Goal: Task Accomplishment & Management: Manage account settings

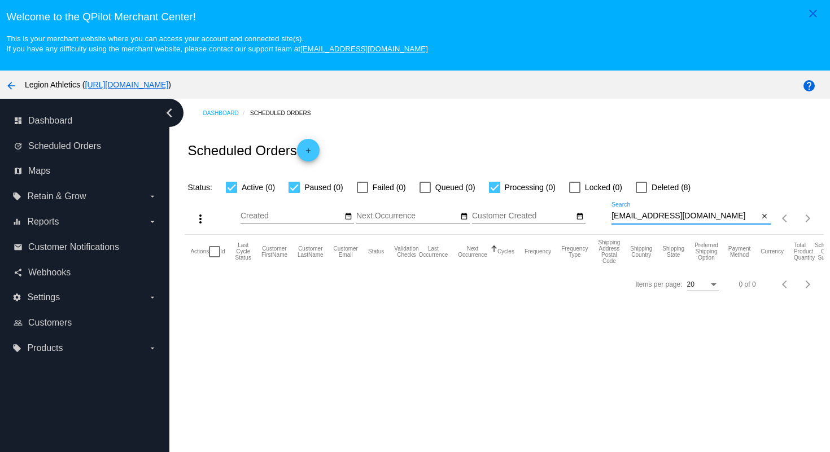
drag, startPoint x: 703, startPoint y: 218, endPoint x: 698, endPoint y: 203, distance: 15.5
click at [698, 203] on div "more_vert Oct Jan Feb Mar [DATE]" at bounding box center [504, 214] width 638 height 40
paste input "arashrazavii"
type input "[EMAIL_ADDRESS][DOMAIN_NAME]"
click at [718, 153] on div "Scheduled Orders add" at bounding box center [504, 150] width 638 height 45
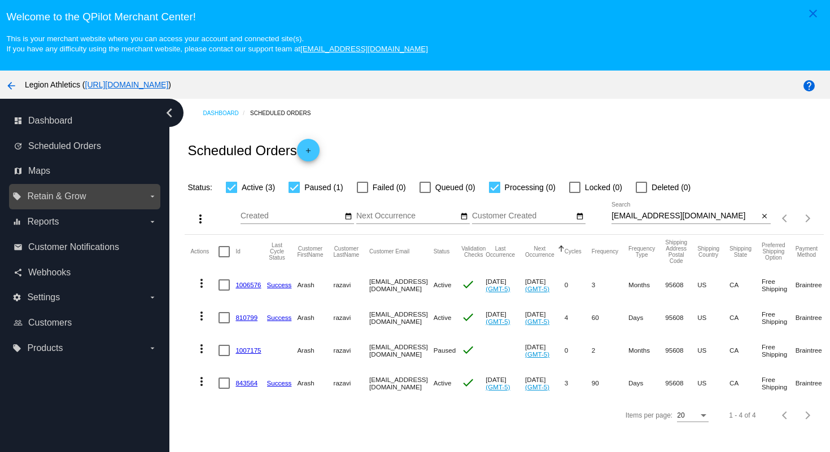
click at [106, 195] on label "local_offer Retain & Grow arrow_drop_down" at bounding box center [84, 196] width 144 height 18
click at [0, 0] on input "local_offer Retain & Grow arrow_drop_down" at bounding box center [0, 0] width 0 height 0
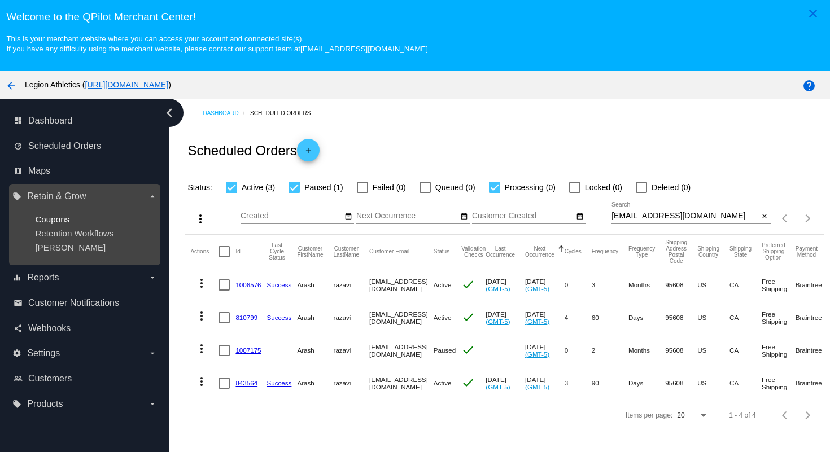
click at [66, 218] on span "Coupons" at bounding box center [52, 219] width 34 height 10
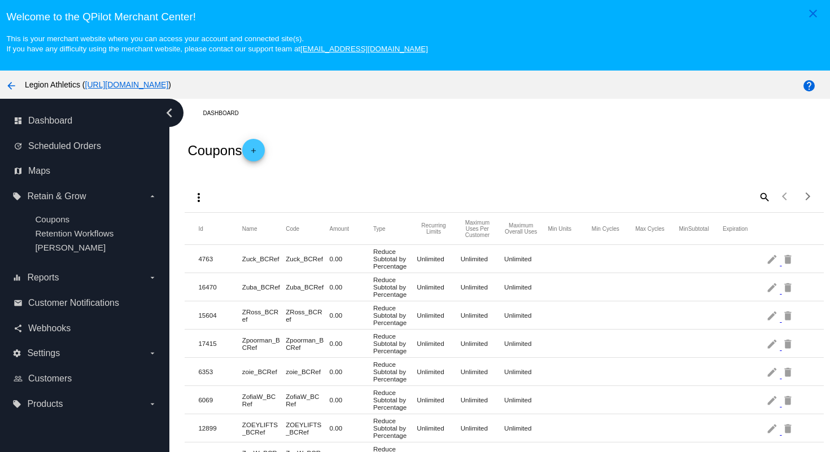
click at [250, 151] on link "add" at bounding box center [253, 150] width 23 height 23
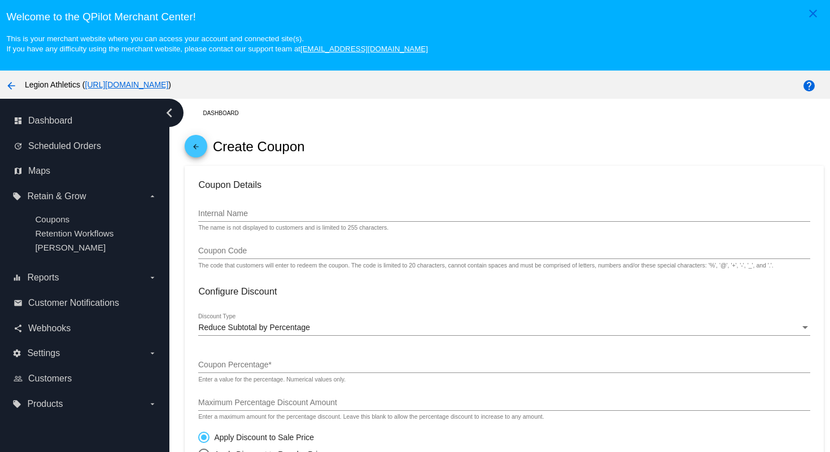
click at [258, 216] on input "Internal Name" at bounding box center [503, 213] width 611 height 9
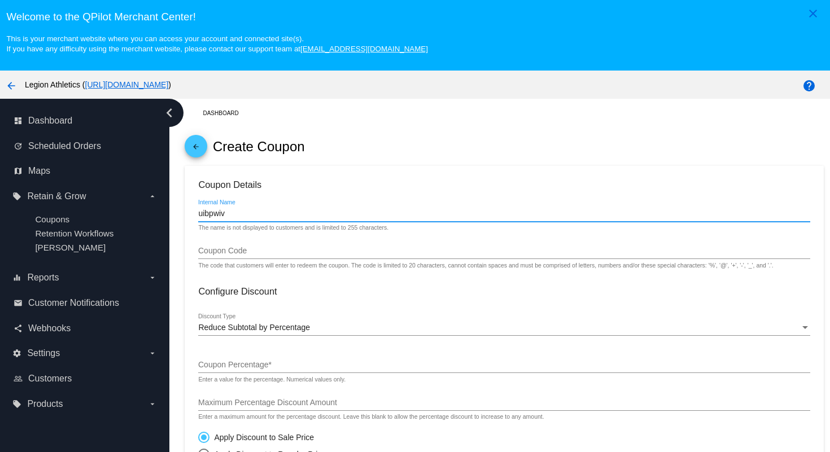
drag, startPoint x: 237, startPoint y: 218, endPoint x: 196, endPoint y: 210, distance: 41.4
type input "uibpwiv"
click at [218, 251] on input "Coupon Code" at bounding box center [503, 251] width 611 height 9
paste input "uibpwiv"
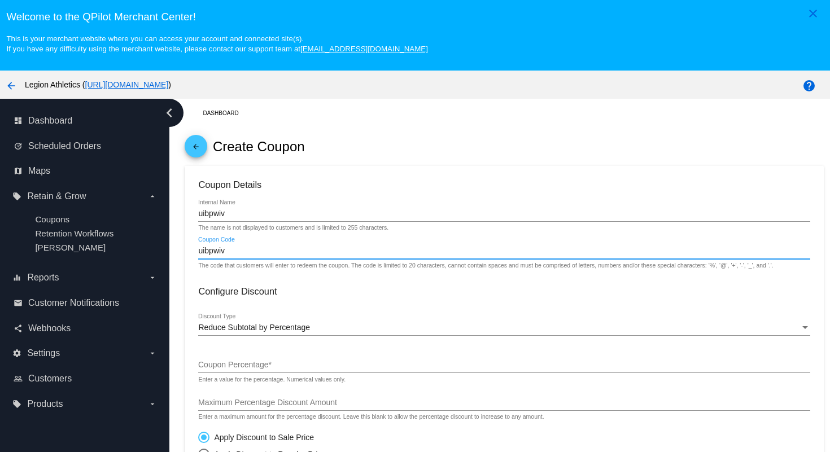
type input "uibpwiv"
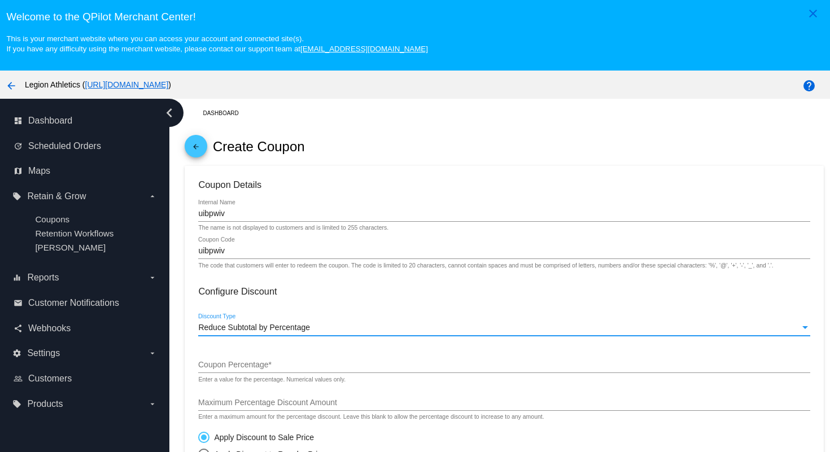
click at [256, 332] on span "Reduce Subtotal by Percentage" at bounding box center [254, 327] width 112 height 9
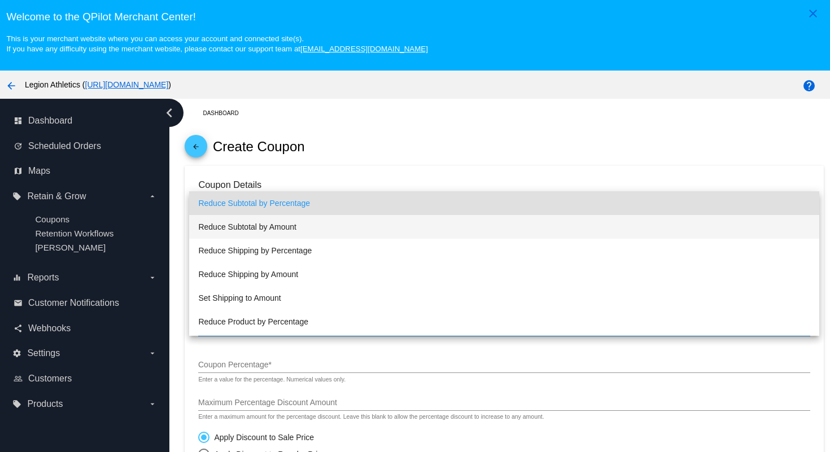
click at [264, 231] on span "Reduce Subtotal by Amount" at bounding box center [503, 227] width 611 height 24
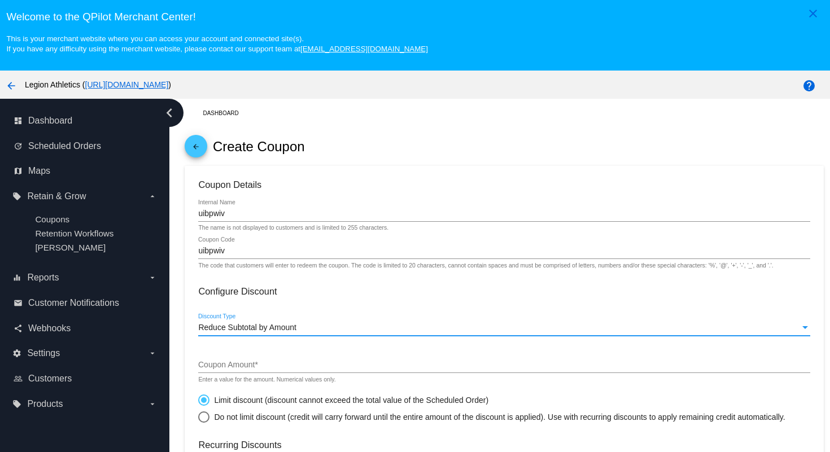
click at [259, 370] on input "Coupon Amount *" at bounding box center [503, 365] width 611 height 9
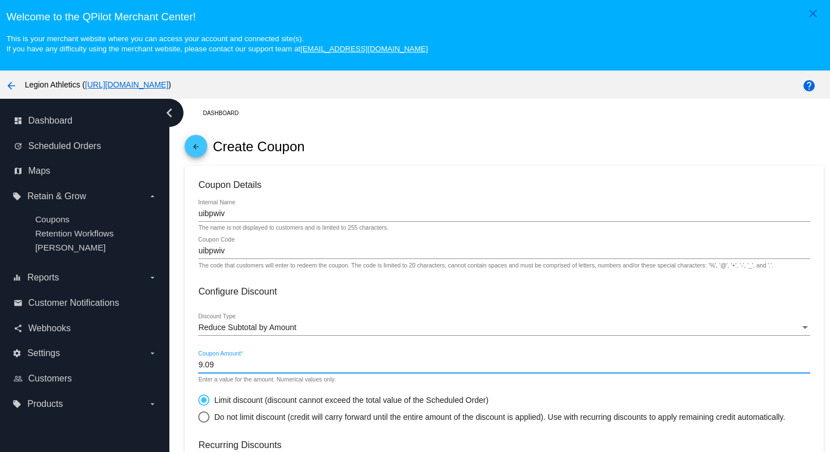
type input "9.09"
click at [428, 151] on div "arrow_back Create Coupon" at bounding box center [504, 147] width 638 height 38
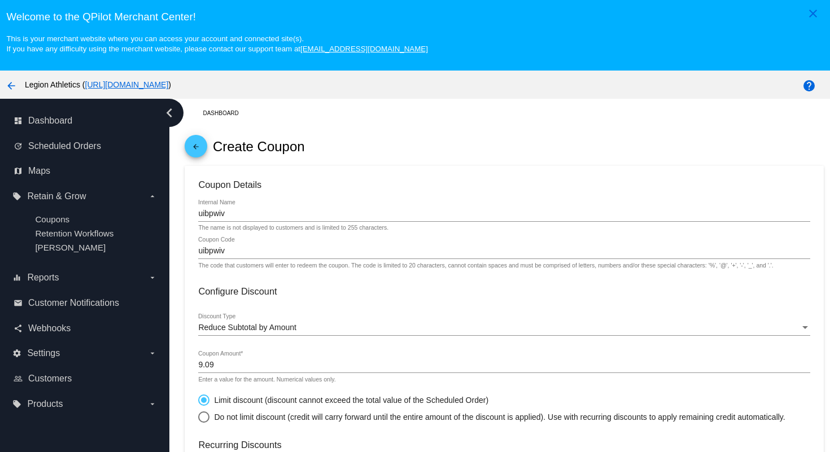
scroll to position [179, 0]
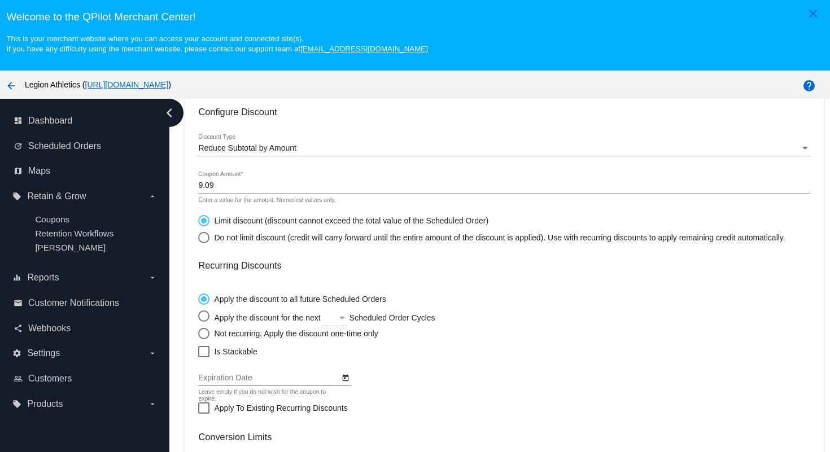
click at [206, 339] on div "Select an option" at bounding box center [203, 333] width 11 height 11
click at [198, 334] on input "Not recurring. Apply the discount one-time only" at bounding box center [198, 333] width 1 height 1
radio input "true"
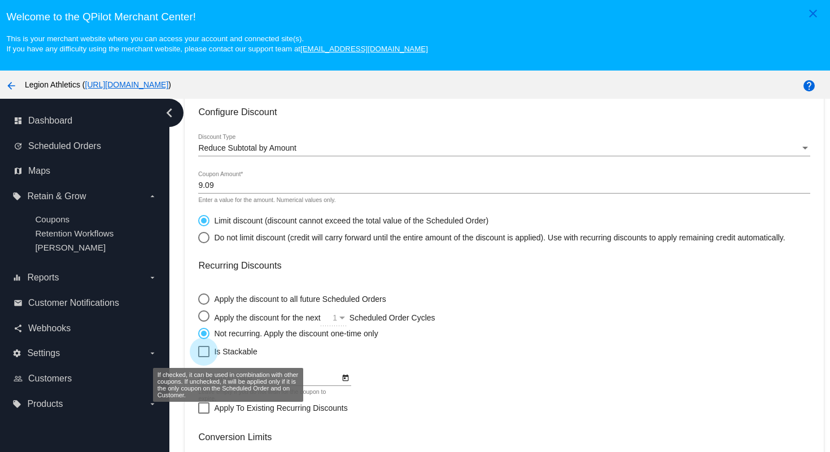
click at [207, 357] on div at bounding box center [203, 351] width 11 height 11
click at [204, 358] on input "Is Stackable" at bounding box center [203, 357] width 1 height 1
checkbox input "true"
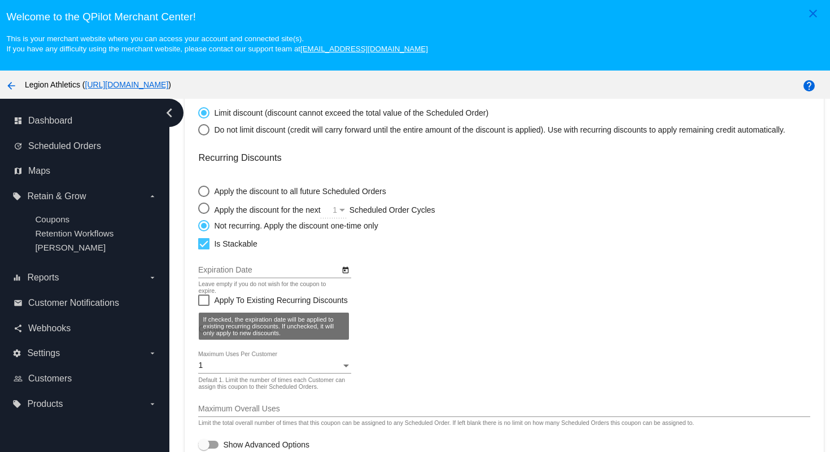
scroll to position [72, 0]
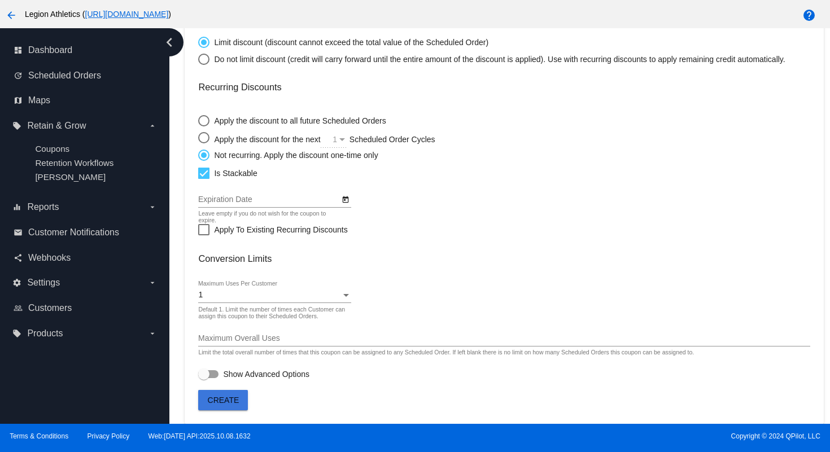
click at [229, 401] on span "Create" at bounding box center [224, 400] width 32 height 9
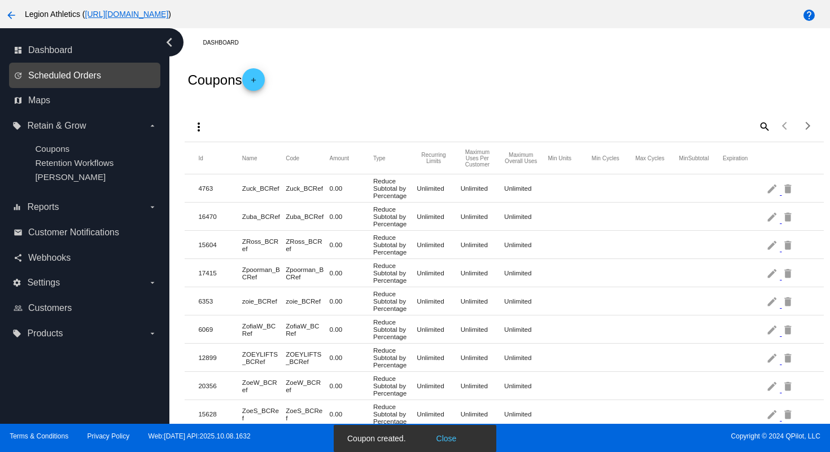
click at [50, 77] on span "Scheduled Orders" at bounding box center [64, 76] width 73 height 10
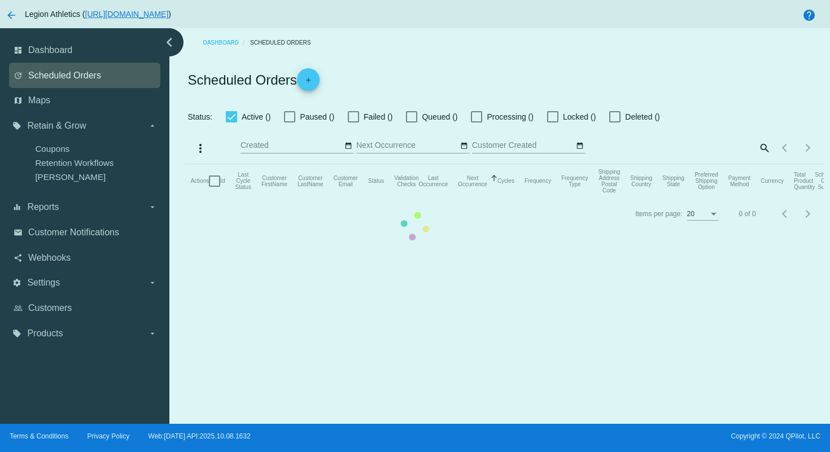
checkbox input "true"
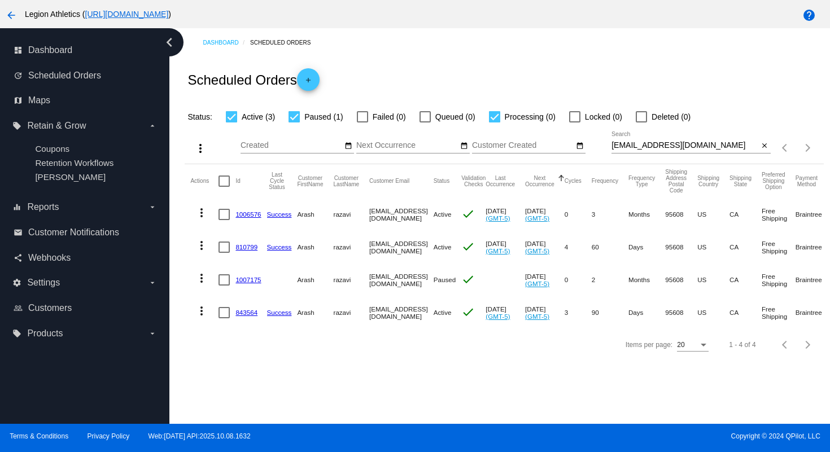
click at [241, 214] on link "1006576" at bounding box center [247, 214] width 25 height 7
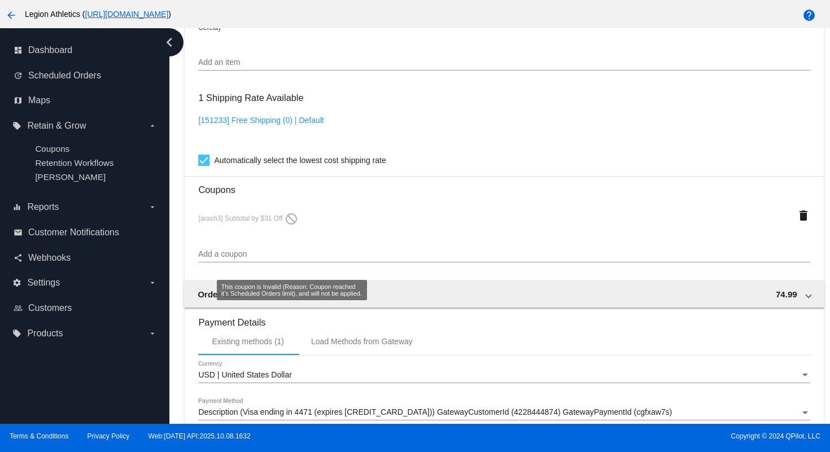
scroll to position [874, 0]
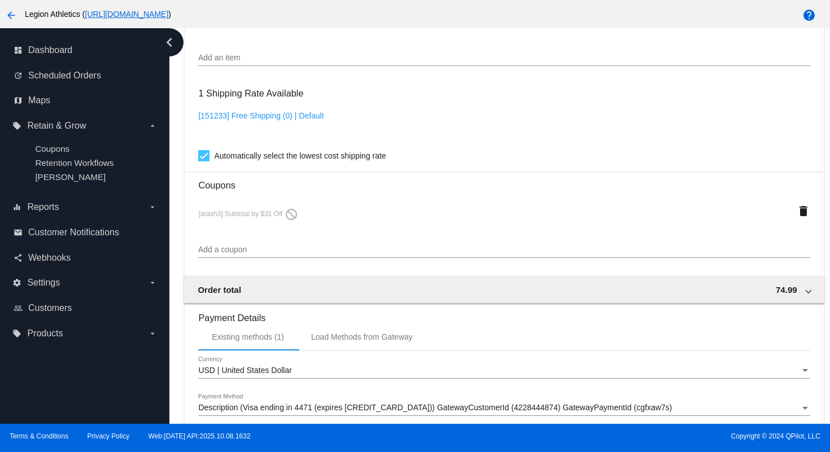
click at [268, 255] on input "Add a coupon" at bounding box center [503, 249] width 611 height 9
paste input "uibpwiv"
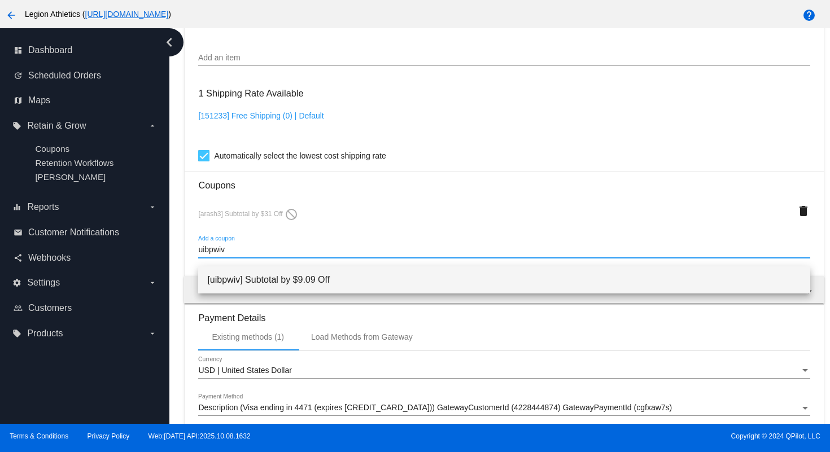
type input "uibpwiv"
click at [271, 277] on span "[uibpwiv] Subtotal by $9.09 Off" at bounding box center [503, 279] width 593 height 27
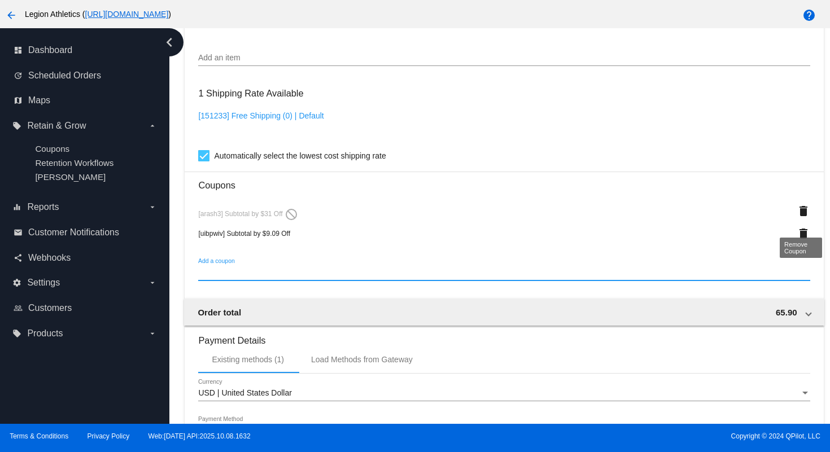
click at [801, 216] on mat-icon "delete" at bounding box center [803, 211] width 14 height 14
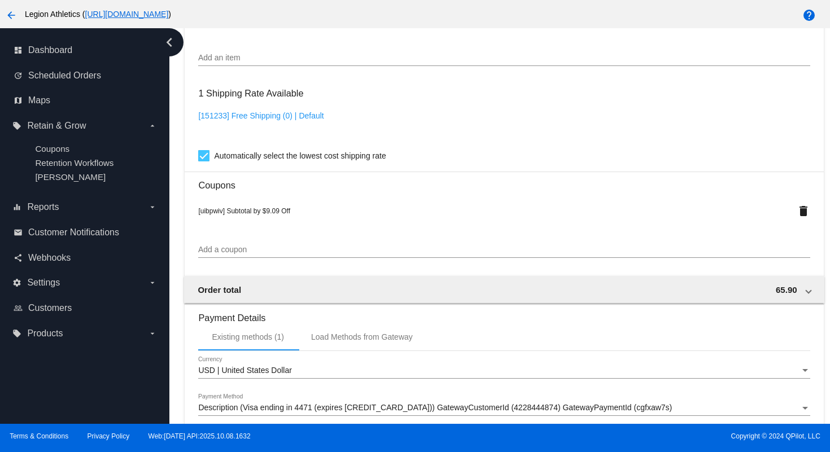
scroll to position [1051, 0]
